Goal: Find specific page/section: Find specific page/section

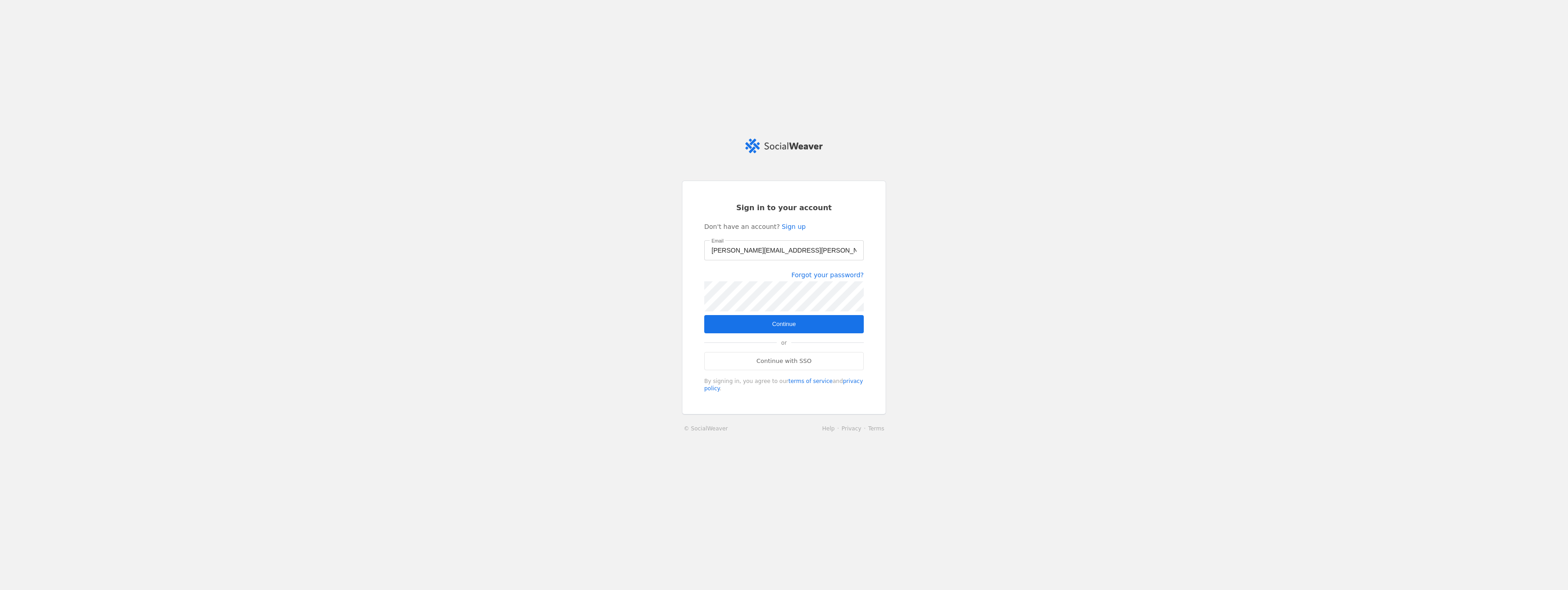
click at [751, 333] on form "Sign in to your account Don't have an account? Sign up Email [PERSON_NAME][EMAI…" at bounding box center [783, 297] width 159 height 189
click at [751, 330] on span "submit" at bounding box center [783, 323] width 159 height 18
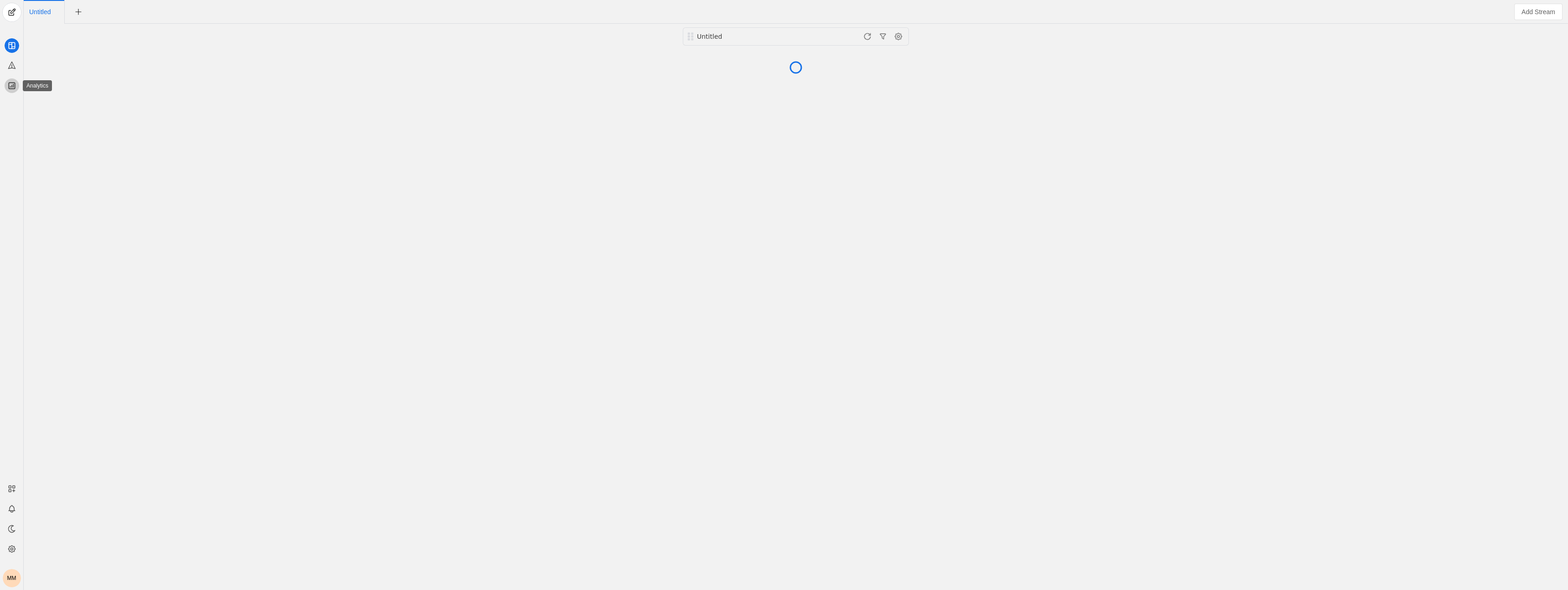
click at [8, 86] on icon at bounding box center [12, 86] width 9 height 9
